Goal: Information Seeking & Learning: Learn about a topic

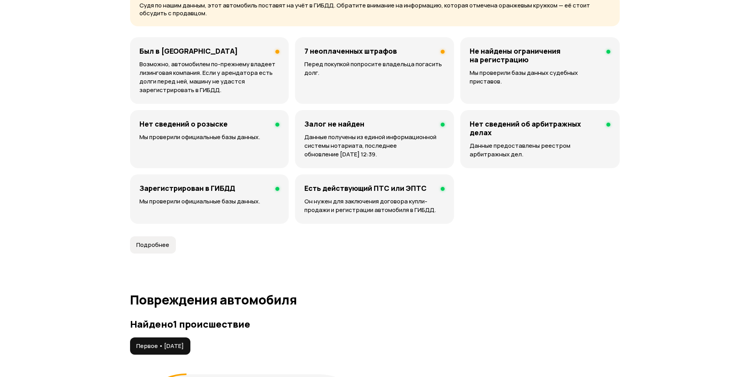
scroll to position [548, 0]
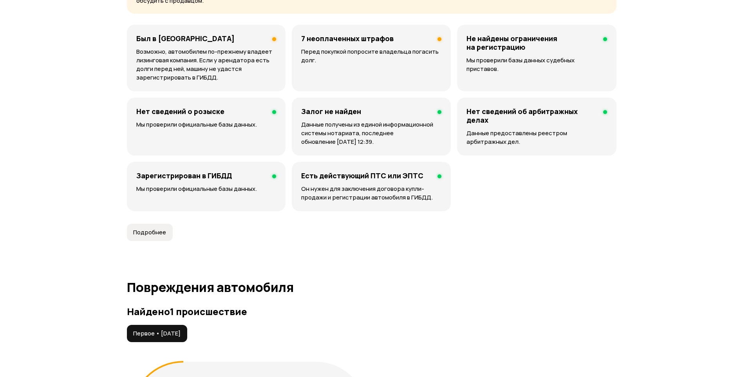
click at [372, 51] on p "Перед покупкой попросите владельца погасить долг." at bounding box center [371, 55] width 140 height 17
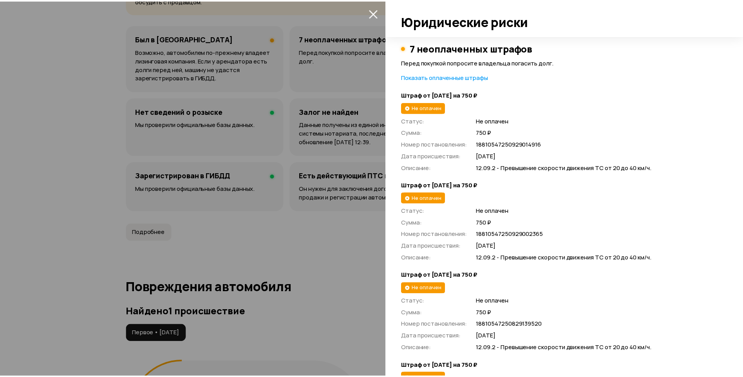
scroll to position [0, 0]
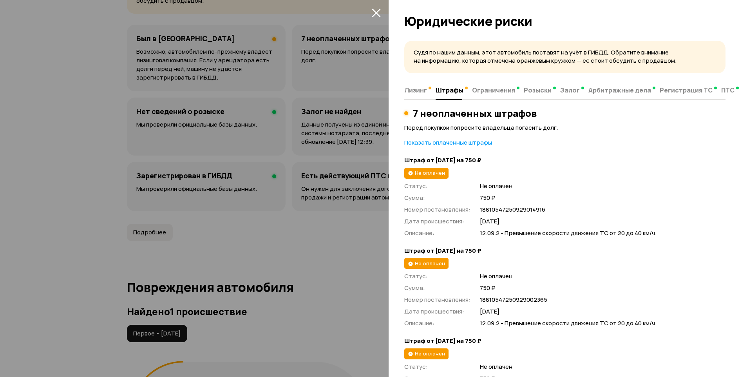
click at [449, 90] on span "Штрафы" at bounding box center [450, 90] width 28 height 8
click at [481, 90] on span "Ограничения" at bounding box center [493, 90] width 43 height 8
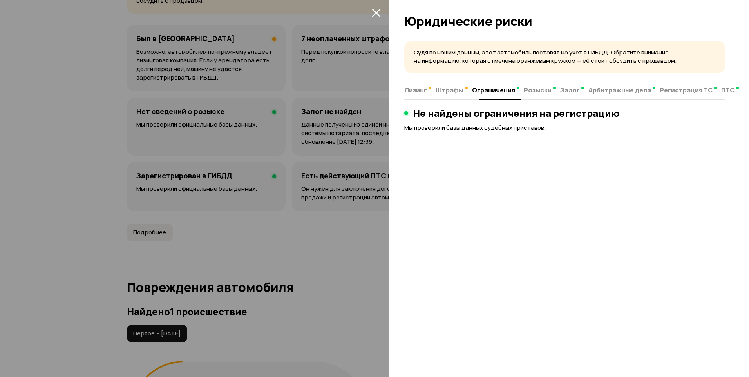
click at [539, 90] on span "Розыски" at bounding box center [538, 90] width 28 height 8
click at [561, 90] on span "Залог" at bounding box center [570, 90] width 20 height 8
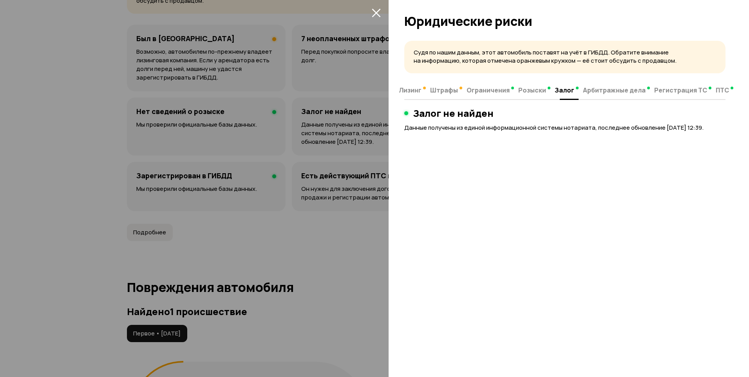
click at [602, 90] on span "Арбитражные дела" at bounding box center [614, 90] width 63 height 8
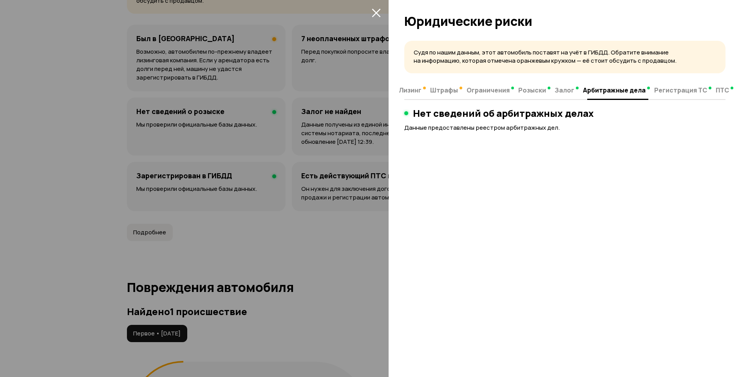
click at [668, 91] on span "Регистрация ТС" at bounding box center [680, 90] width 53 height 8
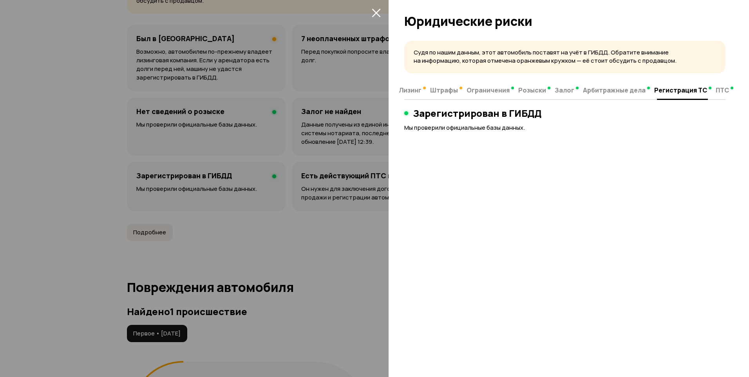
click at [716, 91] on span "ПТС" at bounding box center [722, 90] width 13 height 8
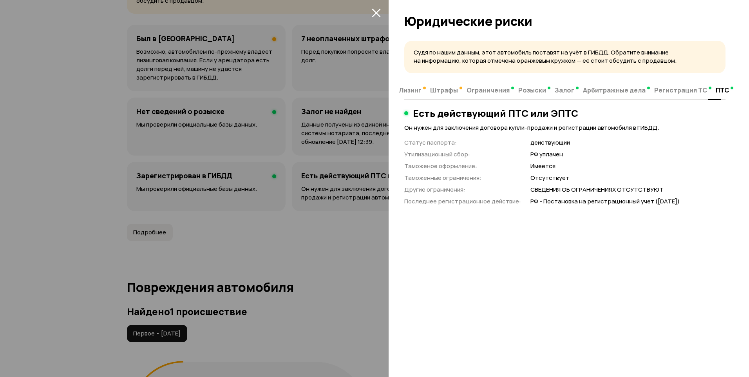
click at [305, 248] on div at bounding box center [374, 188] width 749 height 377
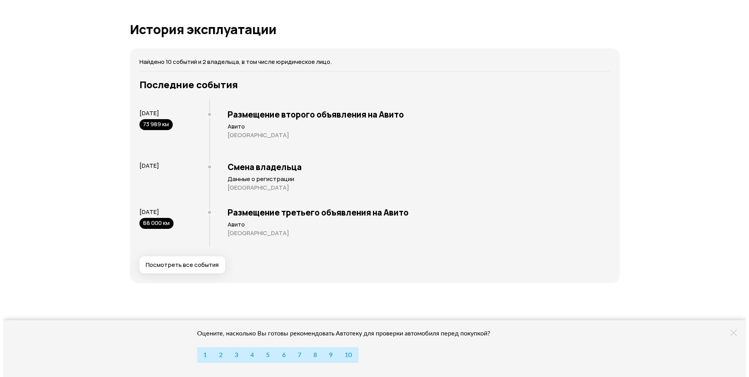
scroll to position [1567, 0]
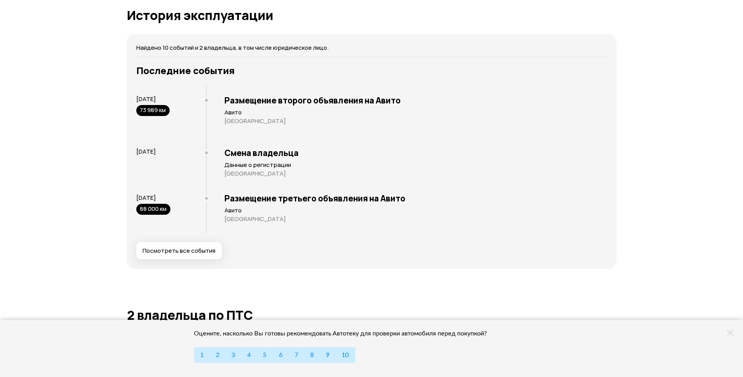
click at [193, 250] on span "Посмотреть все события" at bounding box center [179, 251] width 73 height 8
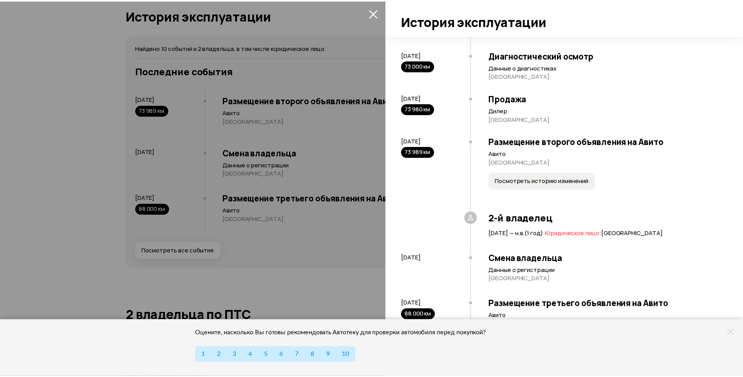
scroll to position [330, 0]
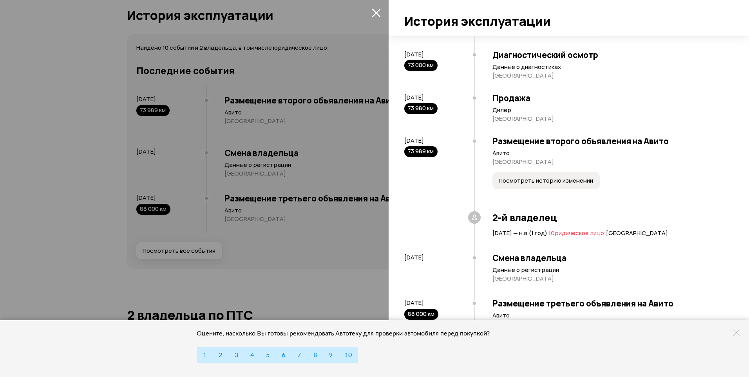
click at [42, 242] on div at bounding box center [374, 188] width 749 height 377
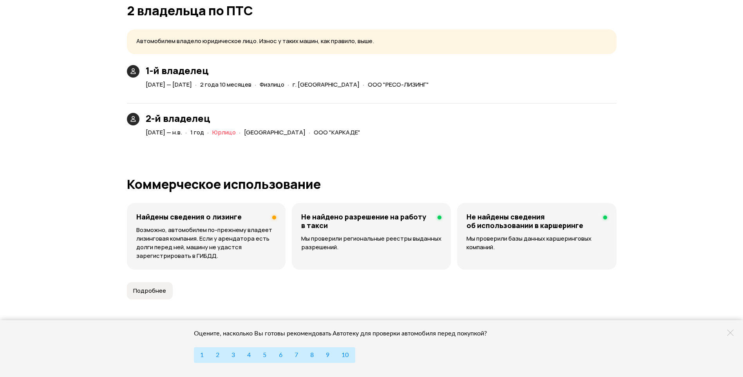
scroll to position [1919, 0]
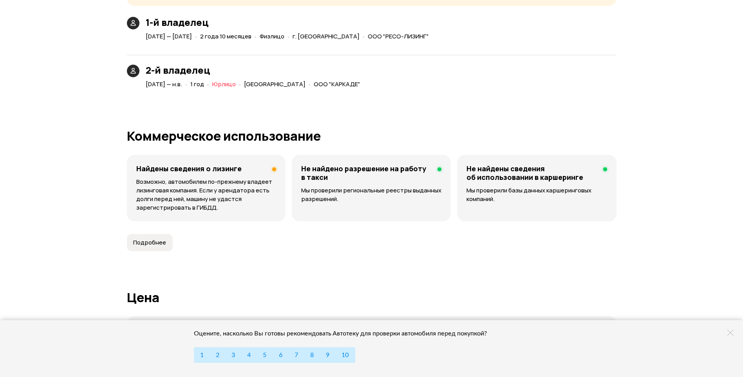
click at [161, 246] on span "Подробнее" at bounding box center [149, 243] width 33 height 8
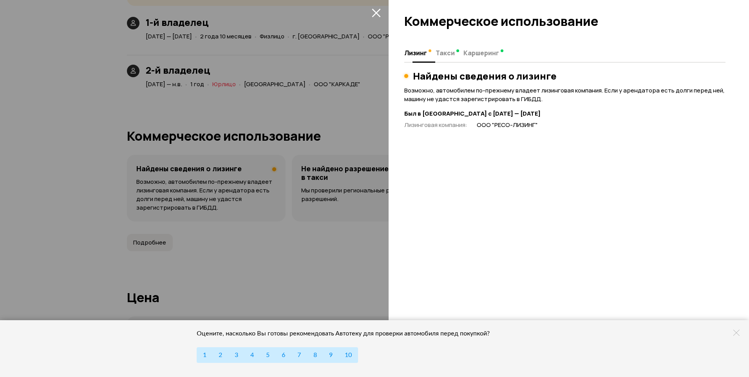
click at [444, 56] on span "Такси" at bounding box center [445, 53] width 19 height 8
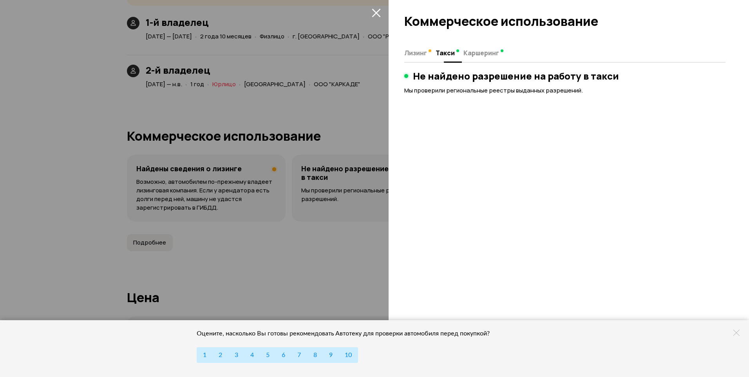
click at [481, 52] on span "Каршеринг" at bounding box center [481, 53] width 36 height 8
click at [418, 53] on span "Лизинг" at bounding box center [415, 53] width 23 height 8
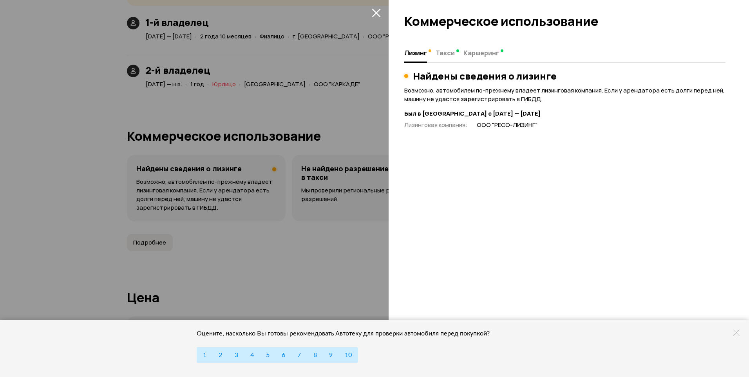
click at [374, 11] on icon "закрыть" at bounding box center [376, 13] width 9 height 9
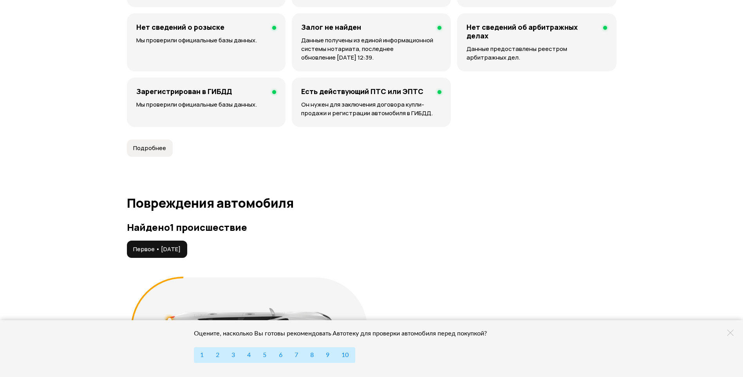
scroll to position [509, 0]
